Goal: Information Seeking & Learning: Learn about a topic

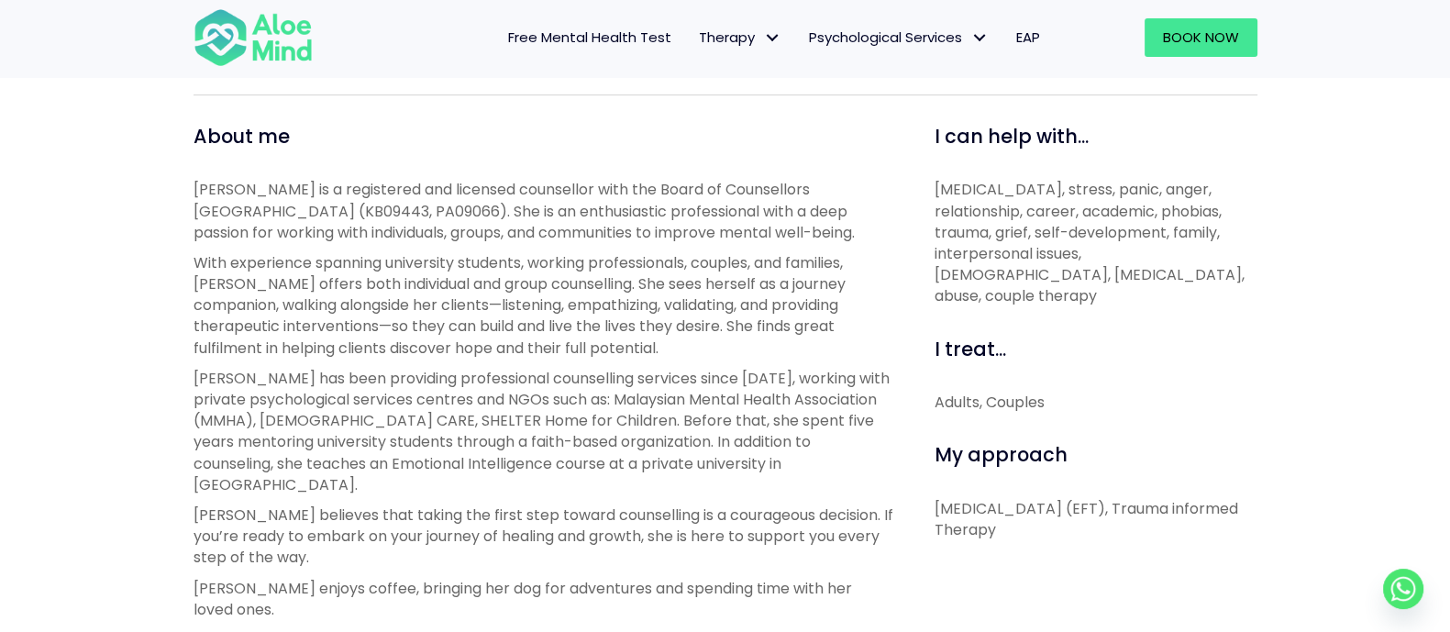
scroll to position [607, 0]
drag, startPoint x: 930, startPoint y: 138, endPoint x: 1202, endPoint y: 511, distance: 462.0
copy div "I can help with... [MEDICAL_DATA], stress, panic, anger, relationship, career, …"
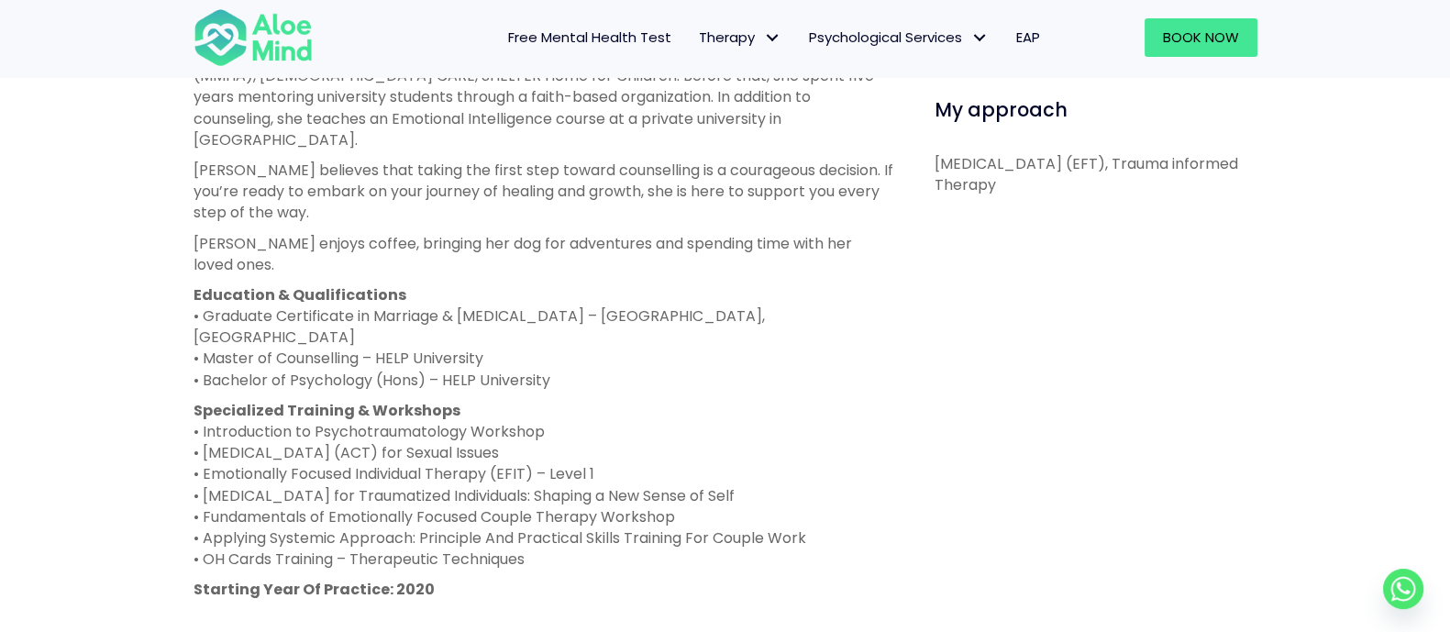
scroll to position [911, 0]
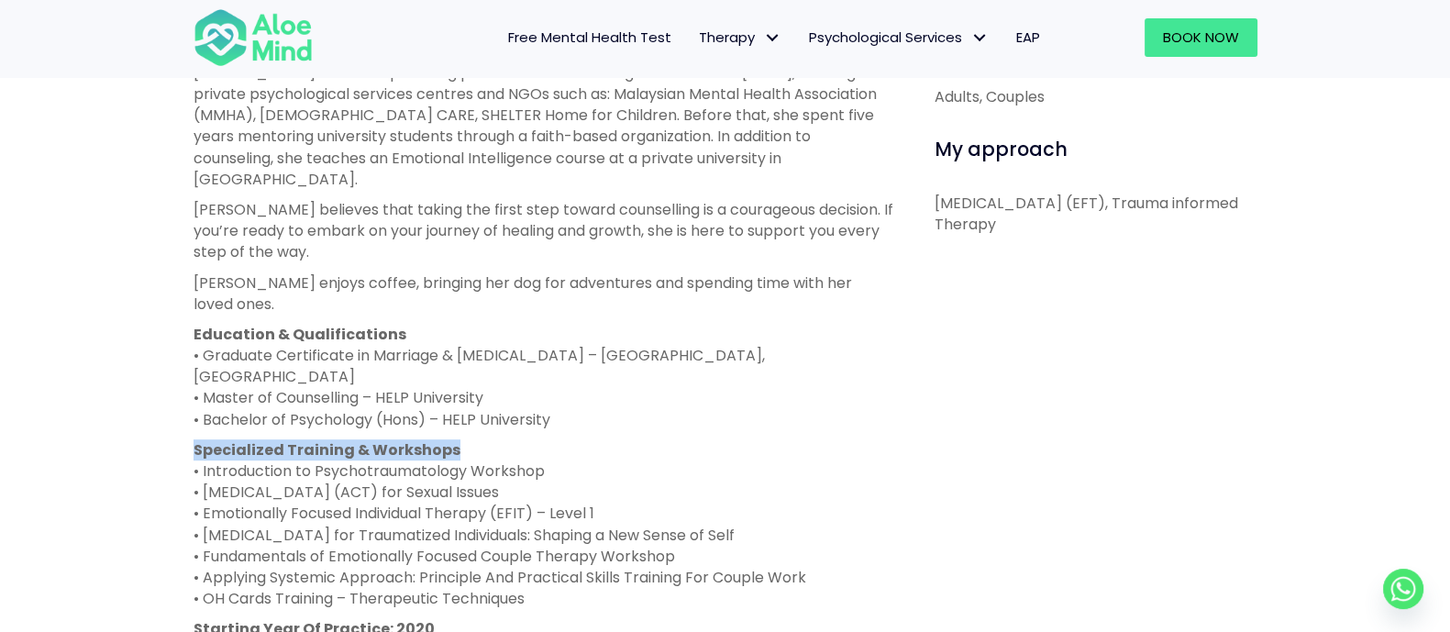
drag, startPoint x: 455, startPoint y: 384, endPoint x: 138, endPoint y: 375, distance: 316.5
click at [138, 375] on div "[PERSON_NAME] Open to new clients [PERSON_NAME] English, Malay, Mandarin [DEMOG…" at bounding box center [725, 183] width 1450 height 1637
copy strong "Specialized Training & Workshops"
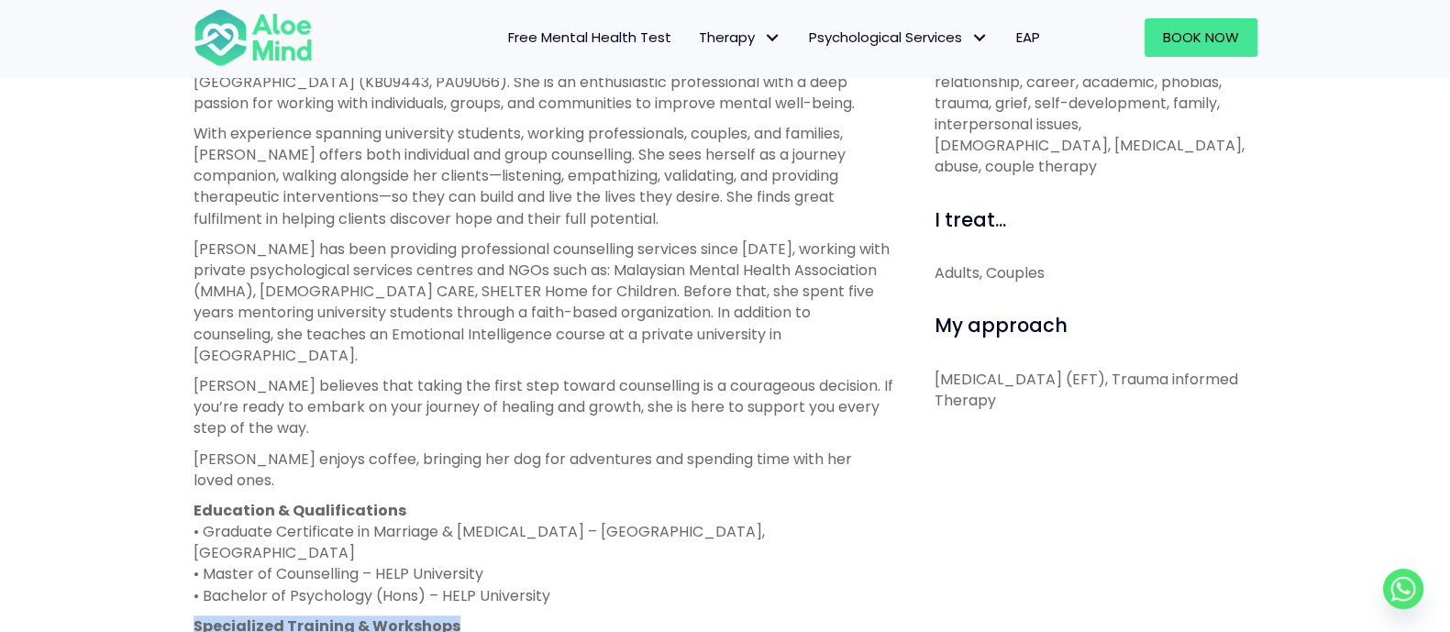
scroll to position [737, 0]
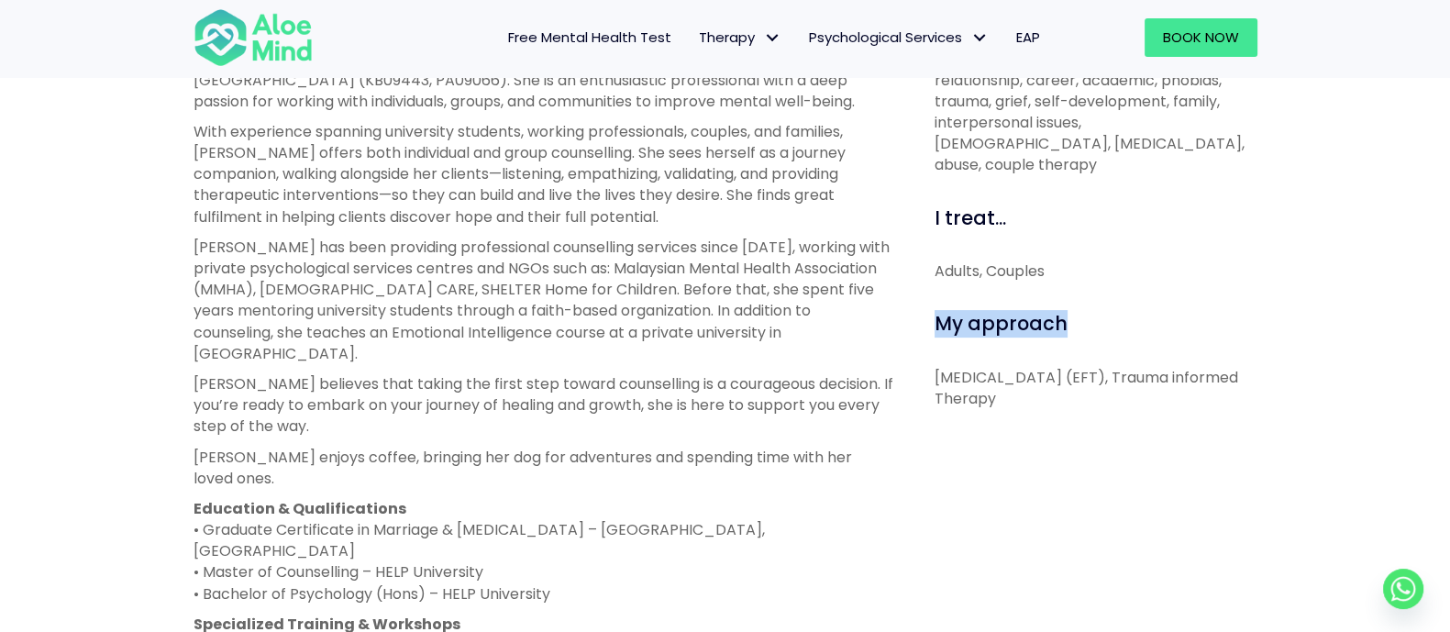
drag, startPoint x: 934, startPoint y: 309, endPoint x: 1058, endPoint y: 314, distance: 123.9
click at [1058, 314] on span "My approach" at bounding box center [1000, 323] width 133 height 27
copy span "My approach"
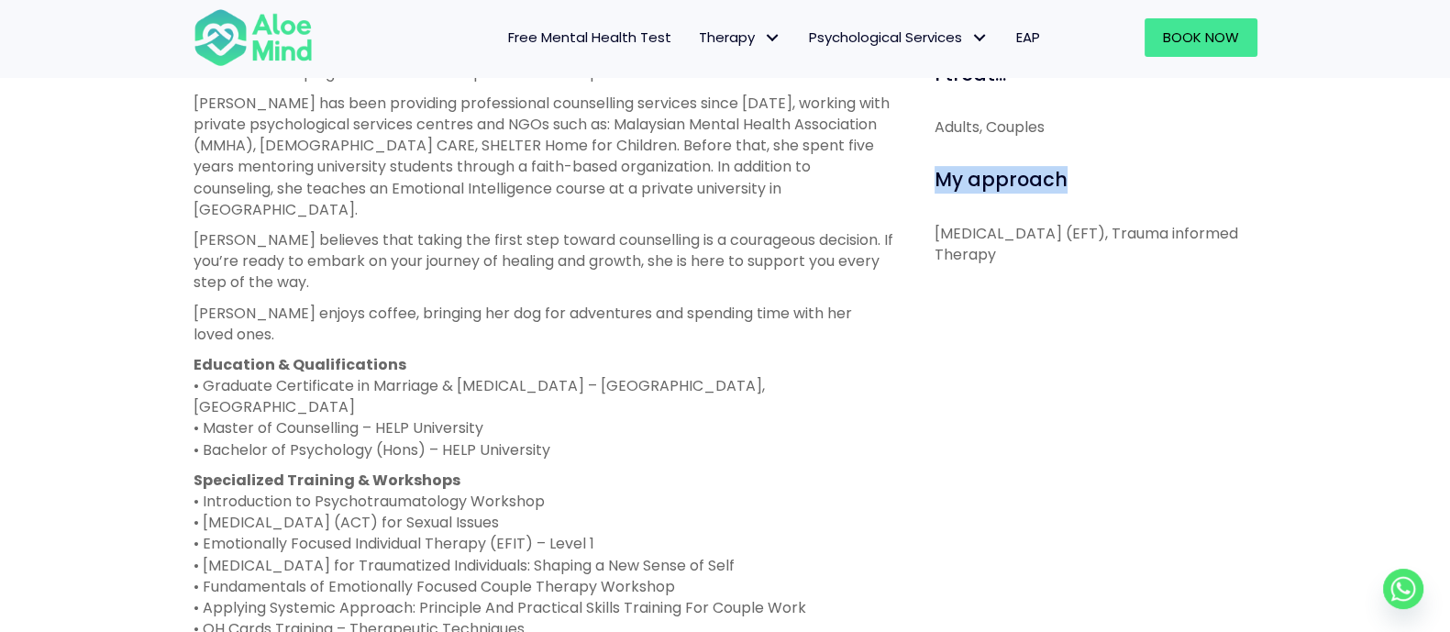
scroll to position [879, 0]
drag, startPoint x: 466, startPoint y: 419, endPoint x: 189, endPoint y: 415, distance: 276.9
click at [189, 415] on div "About me [PERSON_NAME] is a registered and licensed counsellor with the Board o…" at bounding box center [543, 395] width 727 height 1090
copy strong "Specialized Training & Workshops"
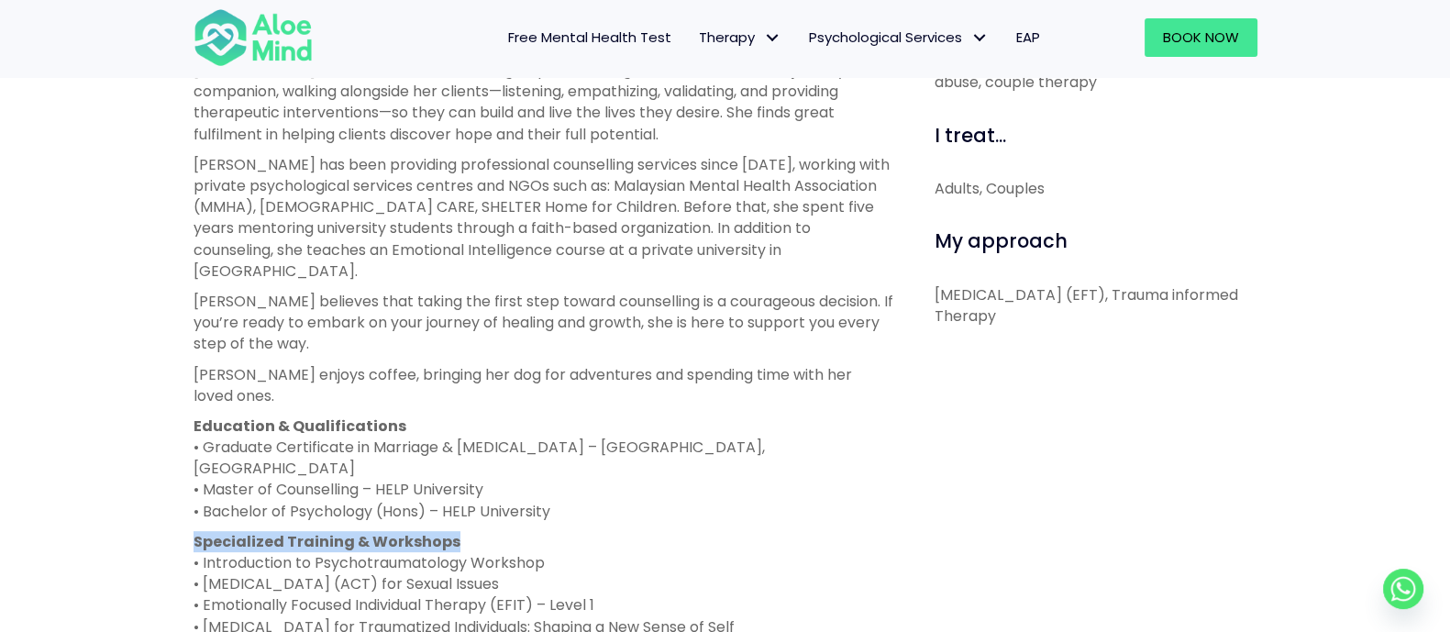
scroll to position [824, 0]
